Goal: Task Accomplishment & Management: Complete application form

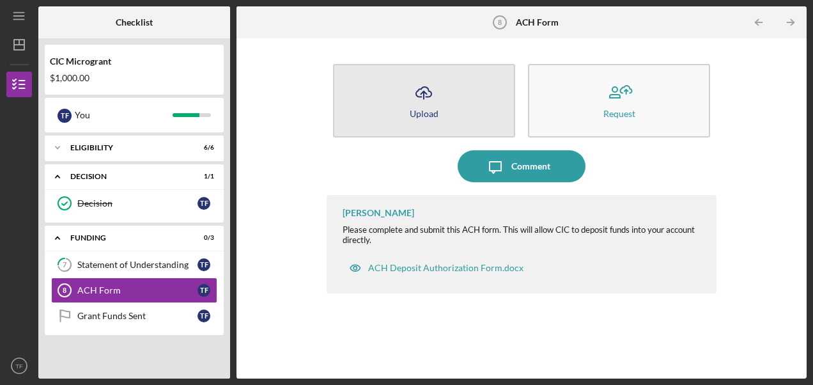
click at [432, 102] on icon "Icon/Upload" at bounding box center [424, 93] width 32 height 32
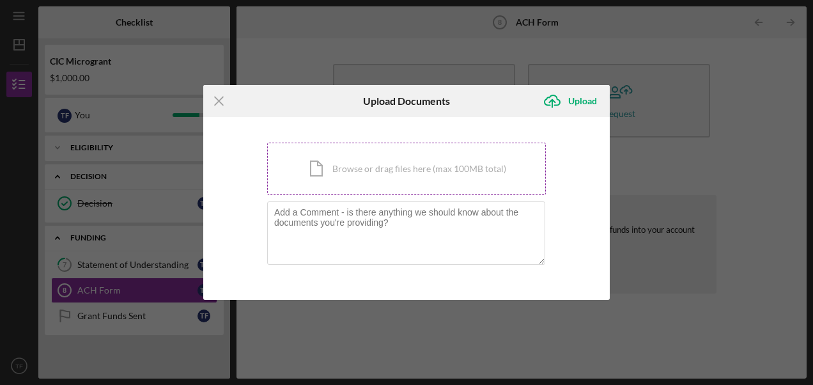
click at [404, 173] on div "Icon/Document Browse or drag files here (max 100MB total) Tap to choose files o…" at bounding box center [406, 169] width 279 height 52
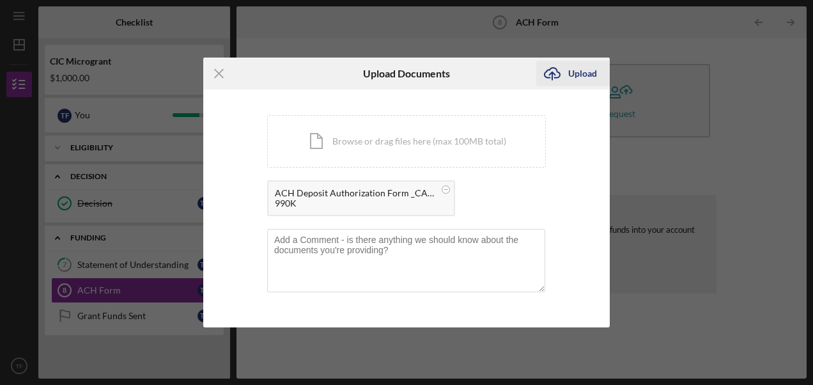
click at [578, 70] on div "Upload" at bounding box center [583, 74] width 29 height 26
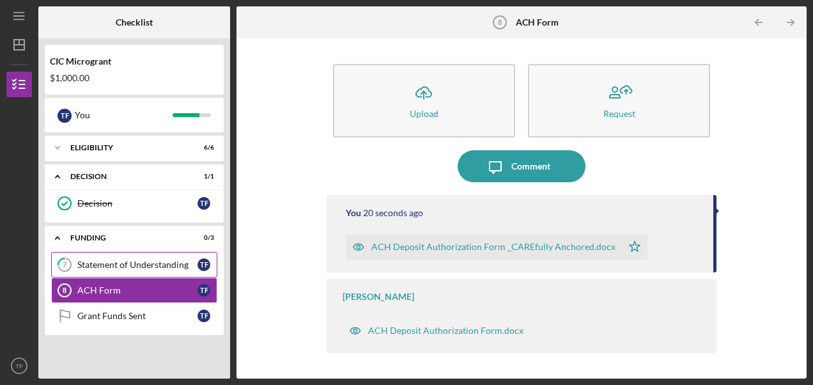
click at [165, 265] on div "Statement of Understanding" at bounding box center [137, 265] width 120 height 10
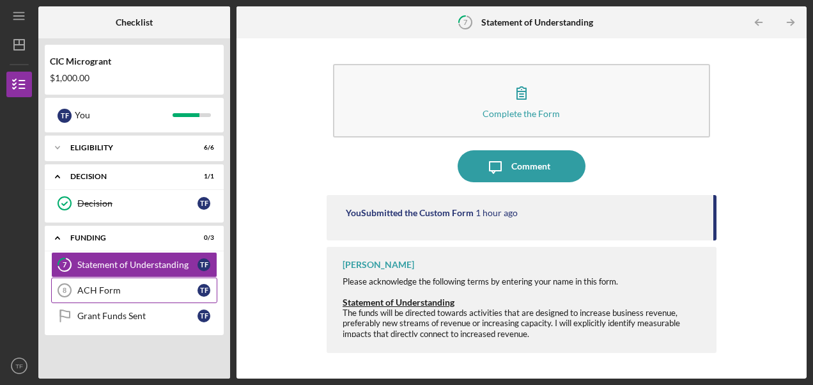
click at [141, 288] on div "ACH Form" at bounding box center [137, 290] width 120 height 10
